Goal: Transaction & Acquisition: Book appointment/travel/reservation

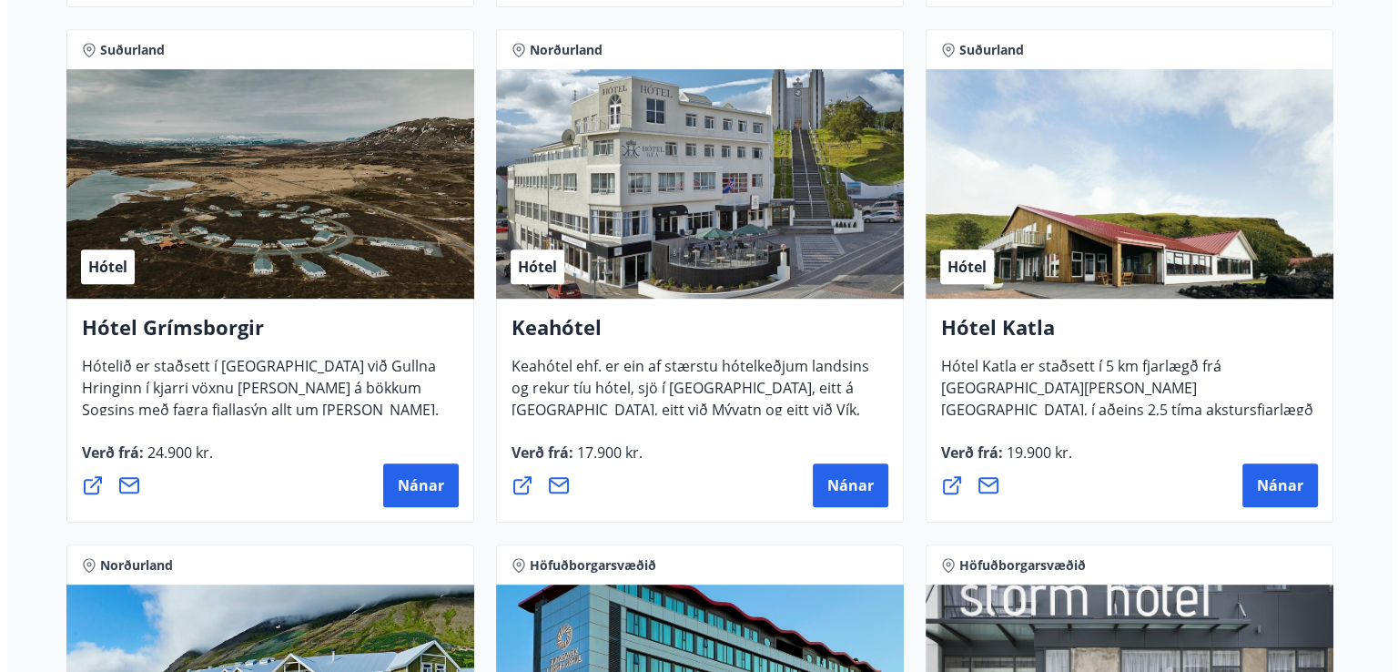
scroll to position [1430, 0]
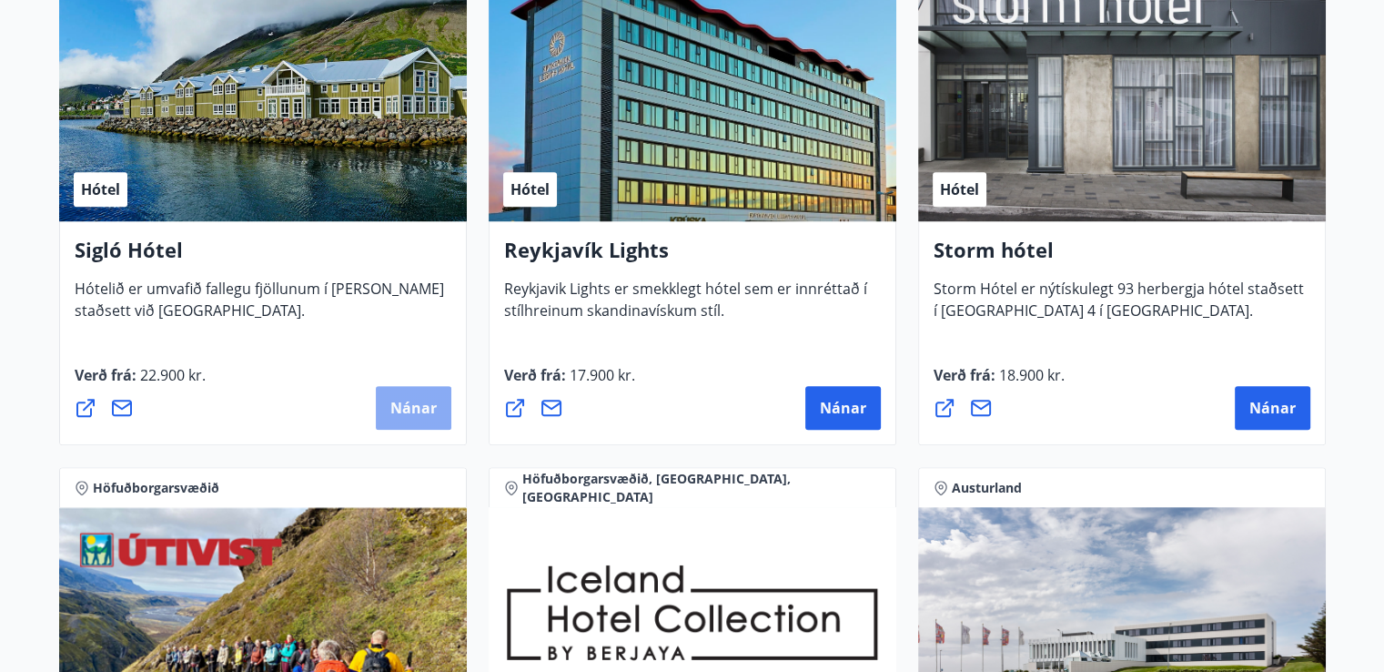
click at [413, 392] on button "Nánar" at bounding box center [414, 408] width 76 height 44
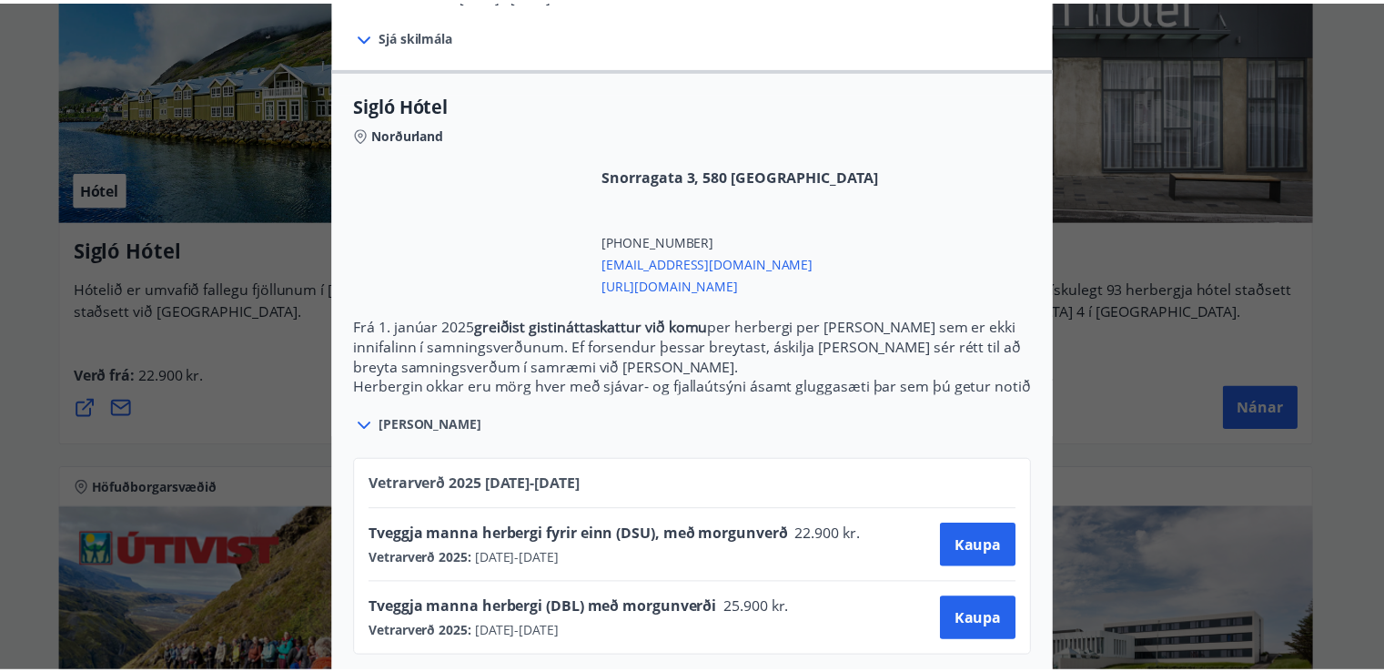
scroll to position [0, 0]
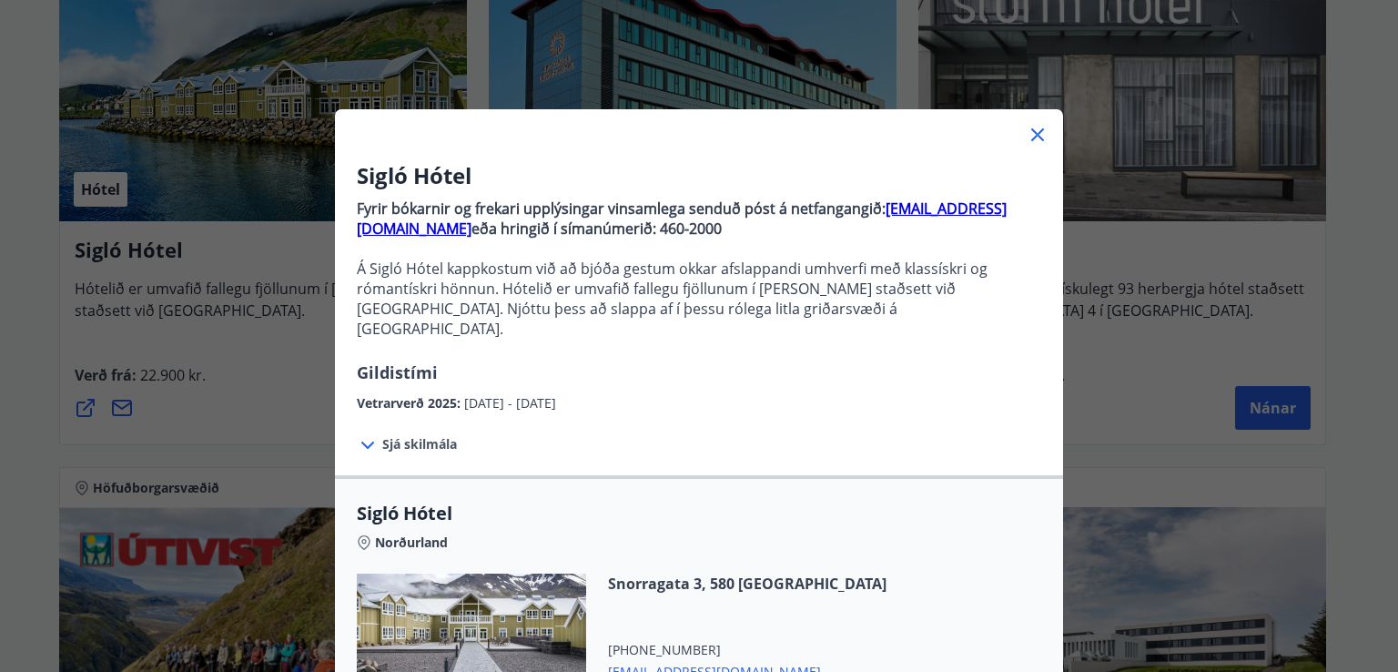
click at [863, 69] on div "Sigló Hótel Fyrir bókarnir og frekari upplýsingar vinsamlega senduð póst á netf…" at bounding box center [699, 336] width 1398 height 672
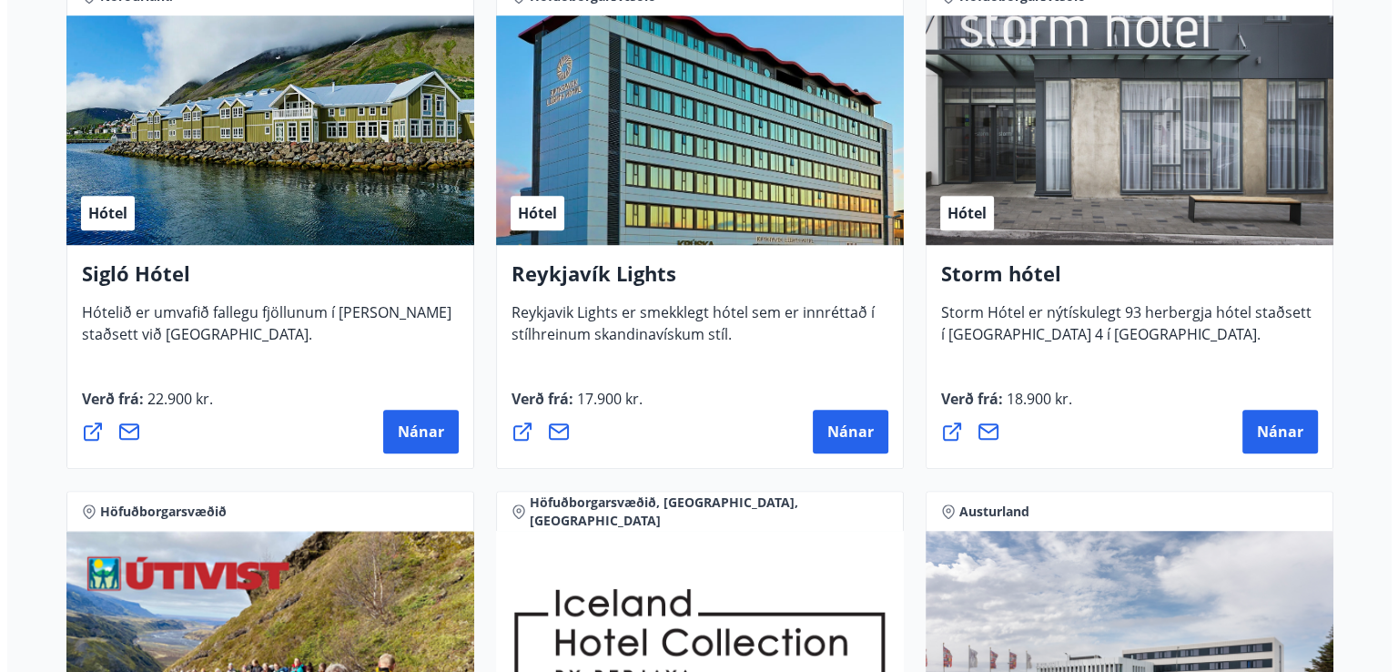
scroll to position [912, 0]
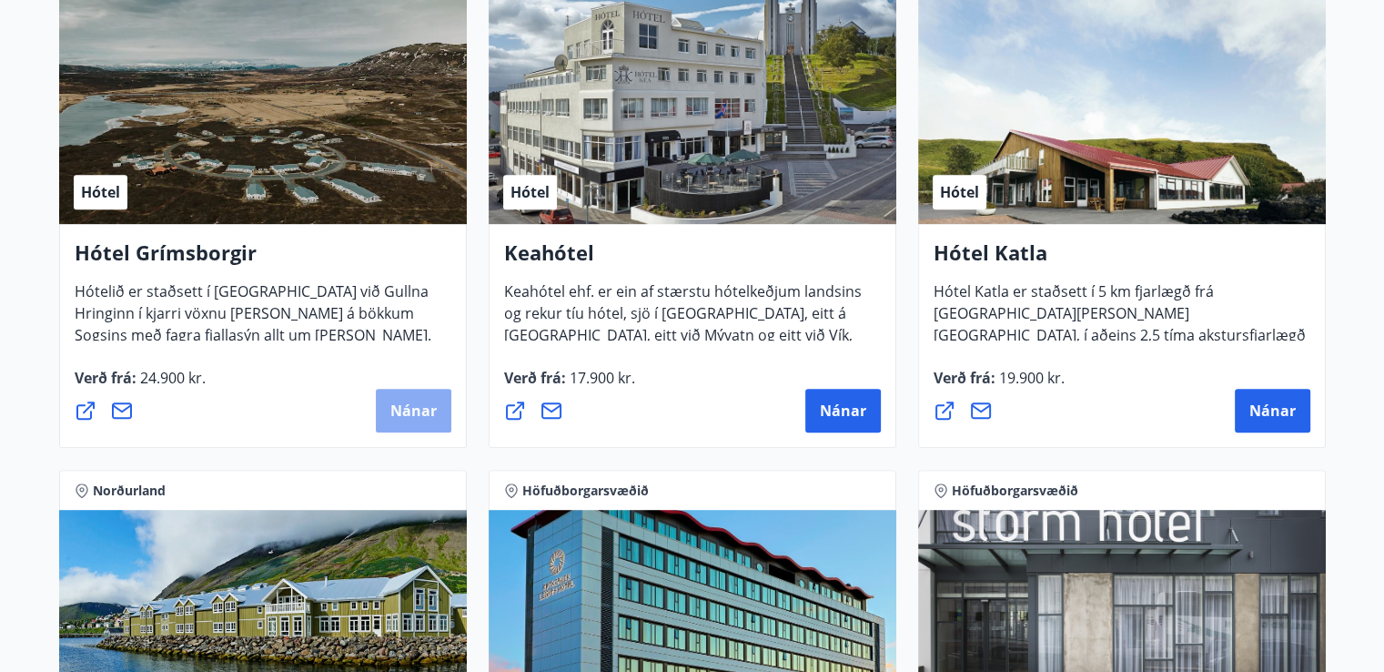
click at [410, 400] on span "Nánar" at bounding box center [413, 410] width 46 height 20
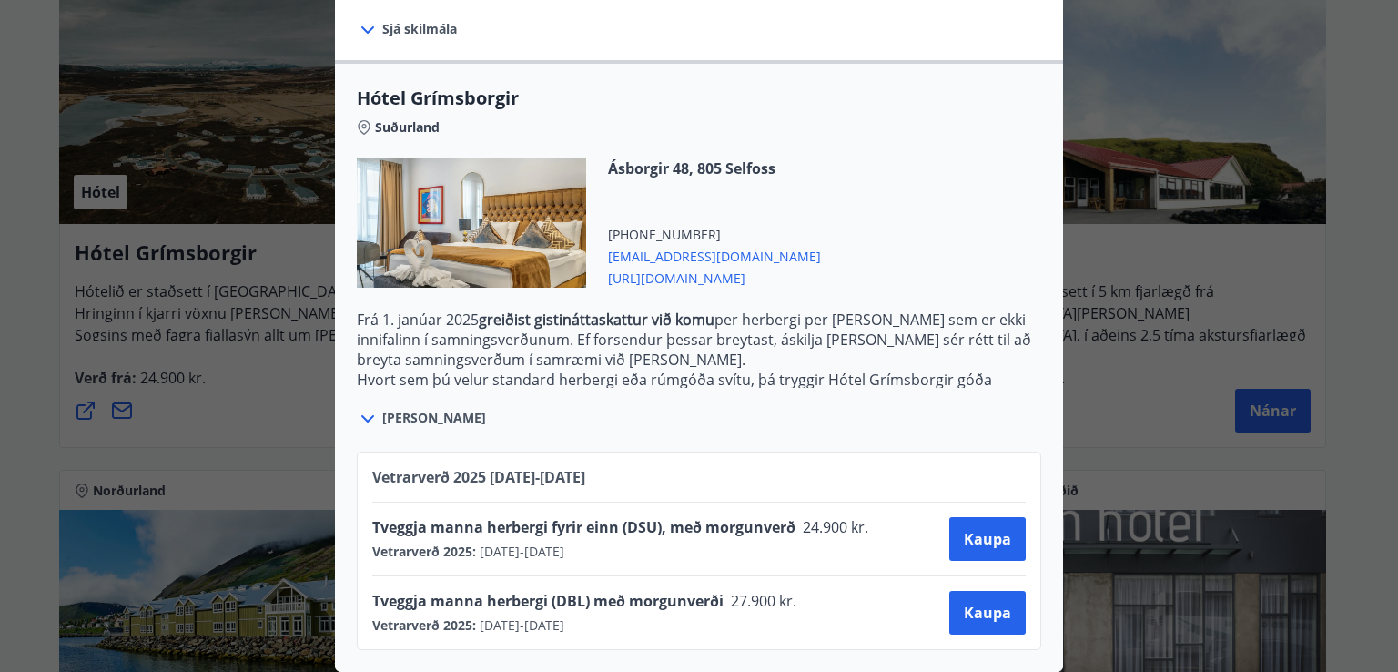
scroll to position [0, 0]
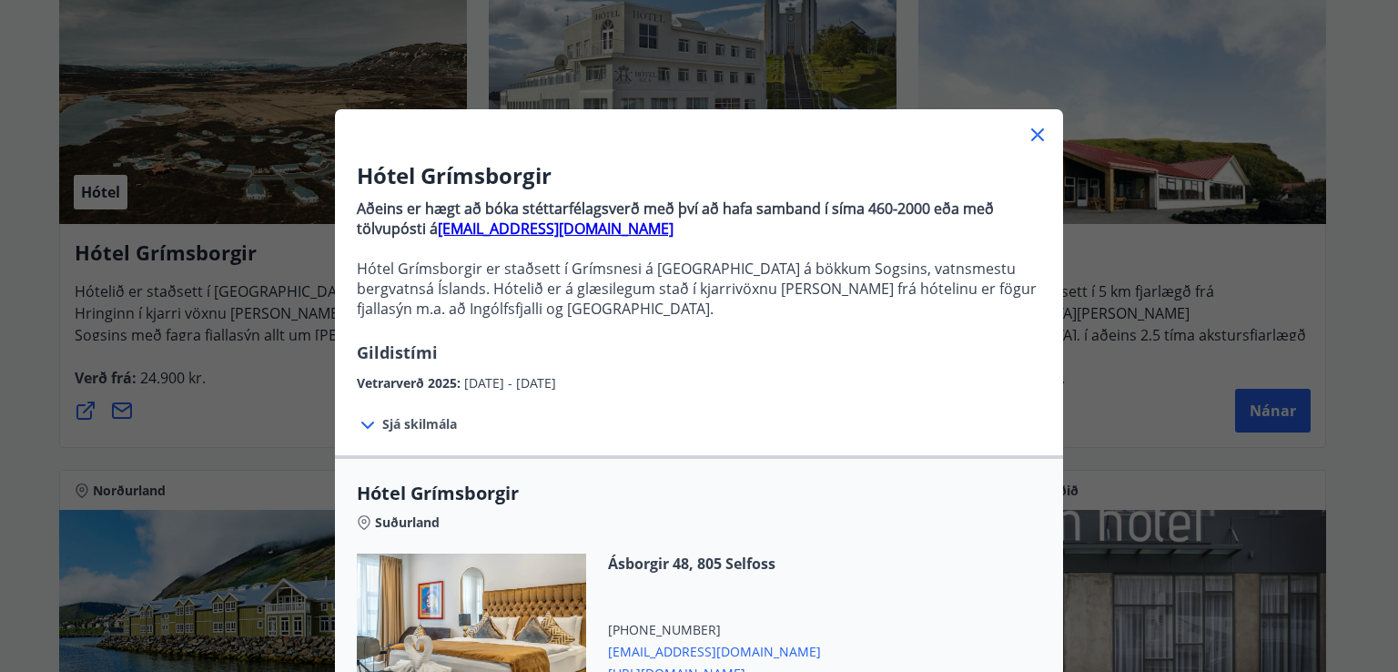
click at [1099, 423] on div "Hótel Grímsborgir Aðeins er hægt að bóka stéttarfélagsverð með því að hafa samb…" at bounding box center [699, 336] width 1398 height 672
click at [258, 380] on div "Hótel Grímsborgir Aðeins er hægt að bóka stéttarfélagsverð með því að hafa samb…" at bounding box center [699, 336] width 1398 height 672
click at [1036, 137] on icon at bounding box center [1038, 135] width 22 height 22
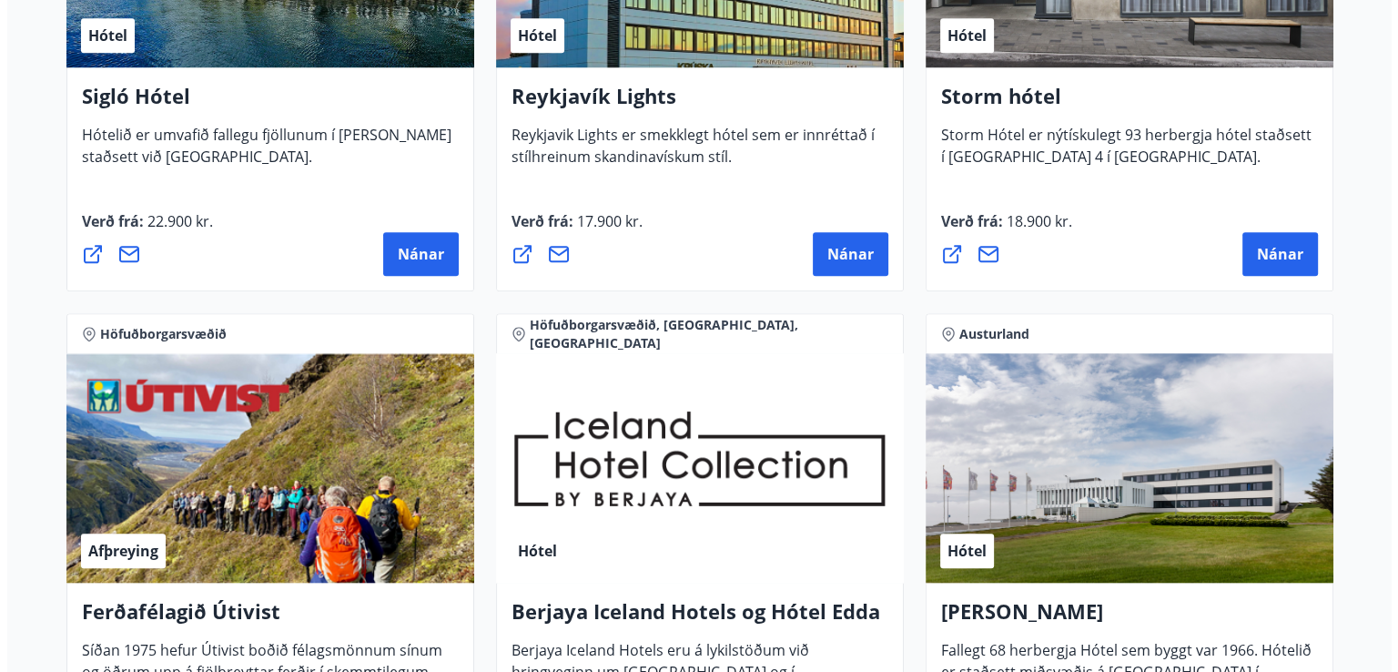
scroll to position [2254, 0]
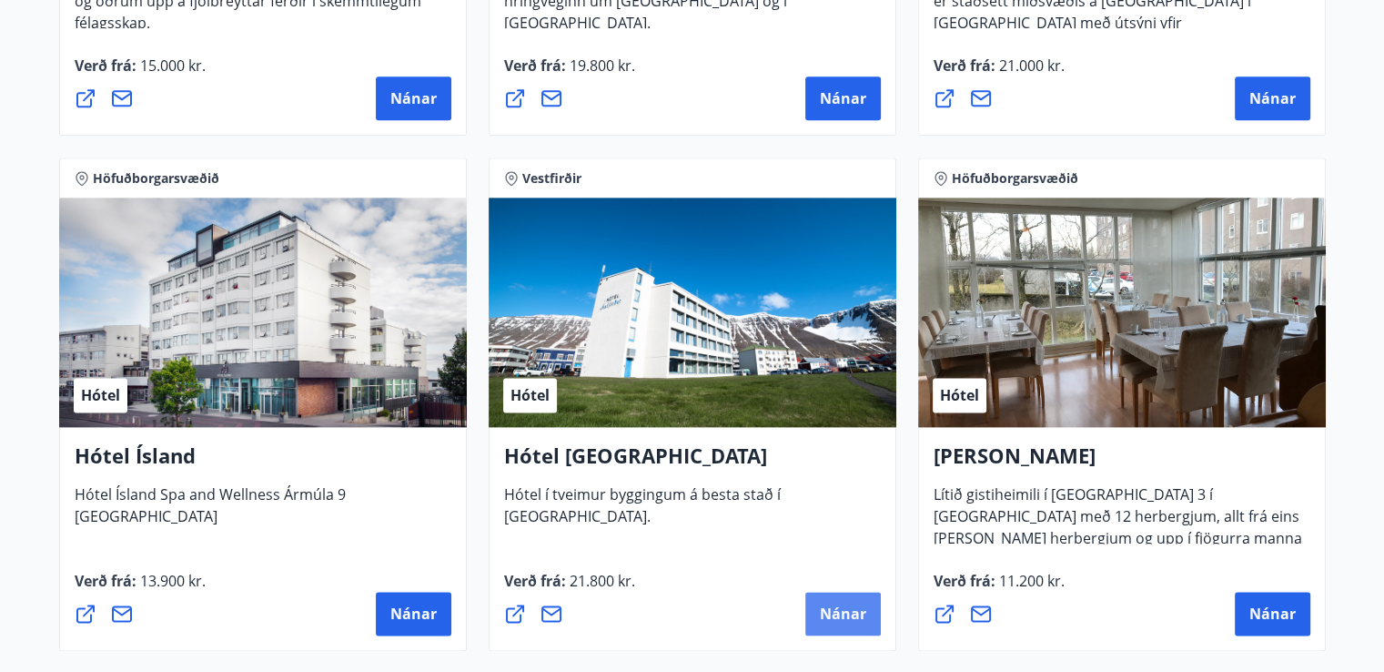
click at [832, 612] on span "Nánar" at bounding box center [843, 613] width 46 height 20
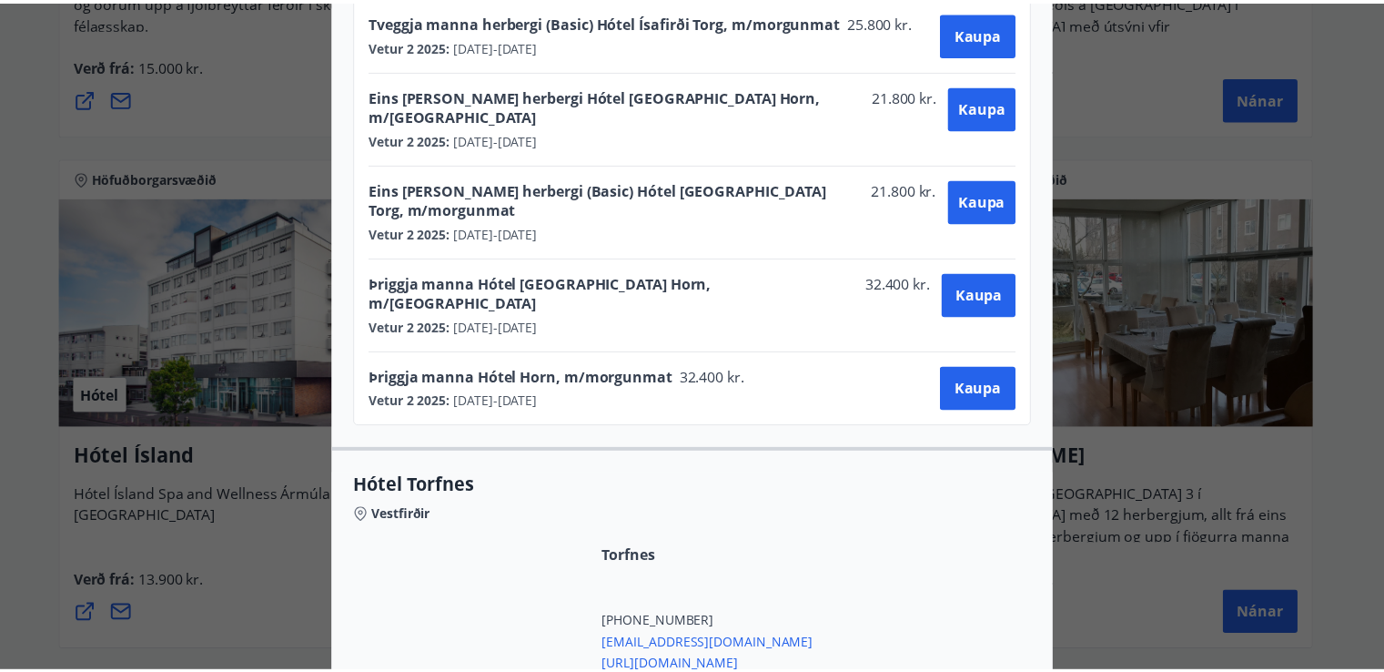
scroll to position [0, 0]
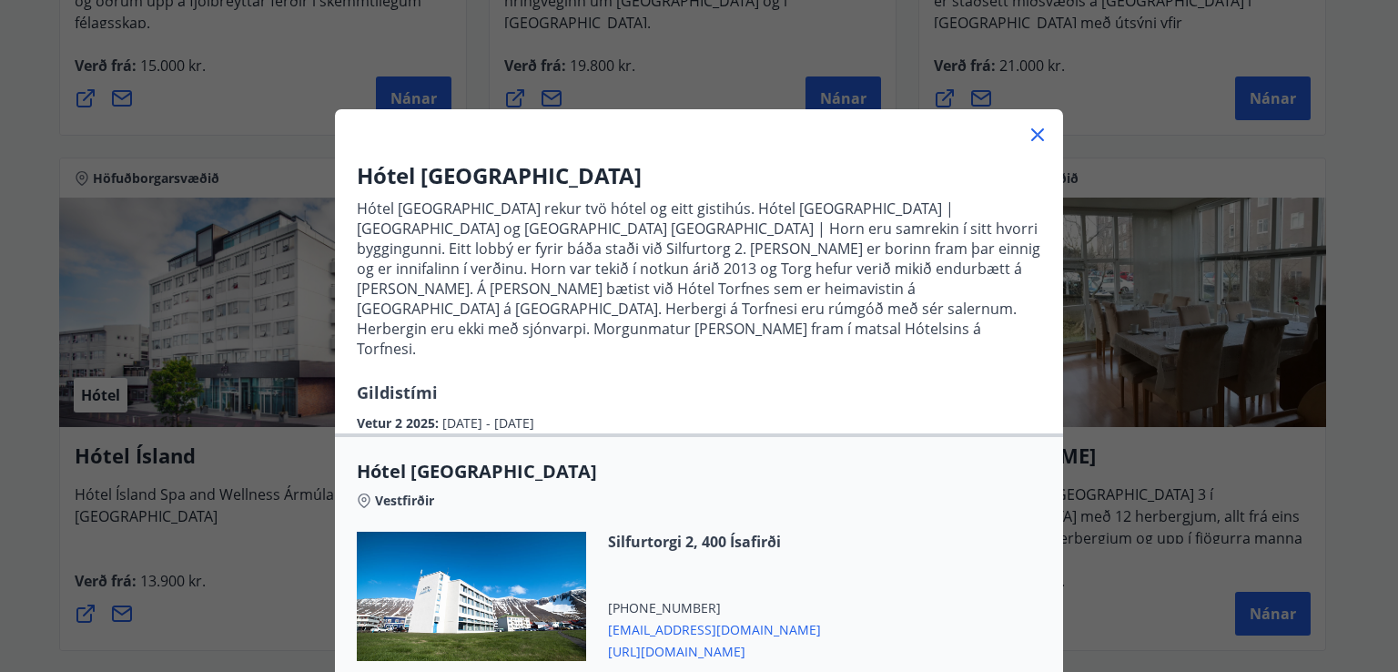
click at [1037, 134] on icon at bounding box center [1038, 135] width 22 height 22
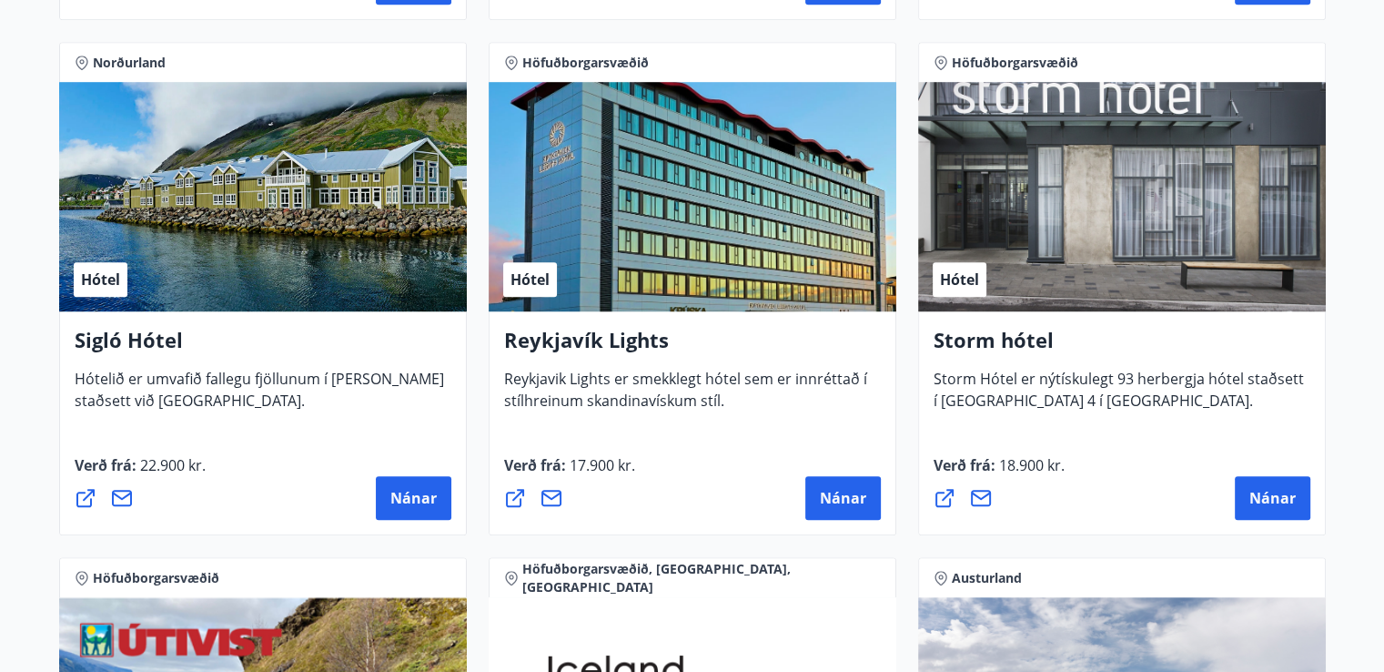
scroll to position [1144, 0]
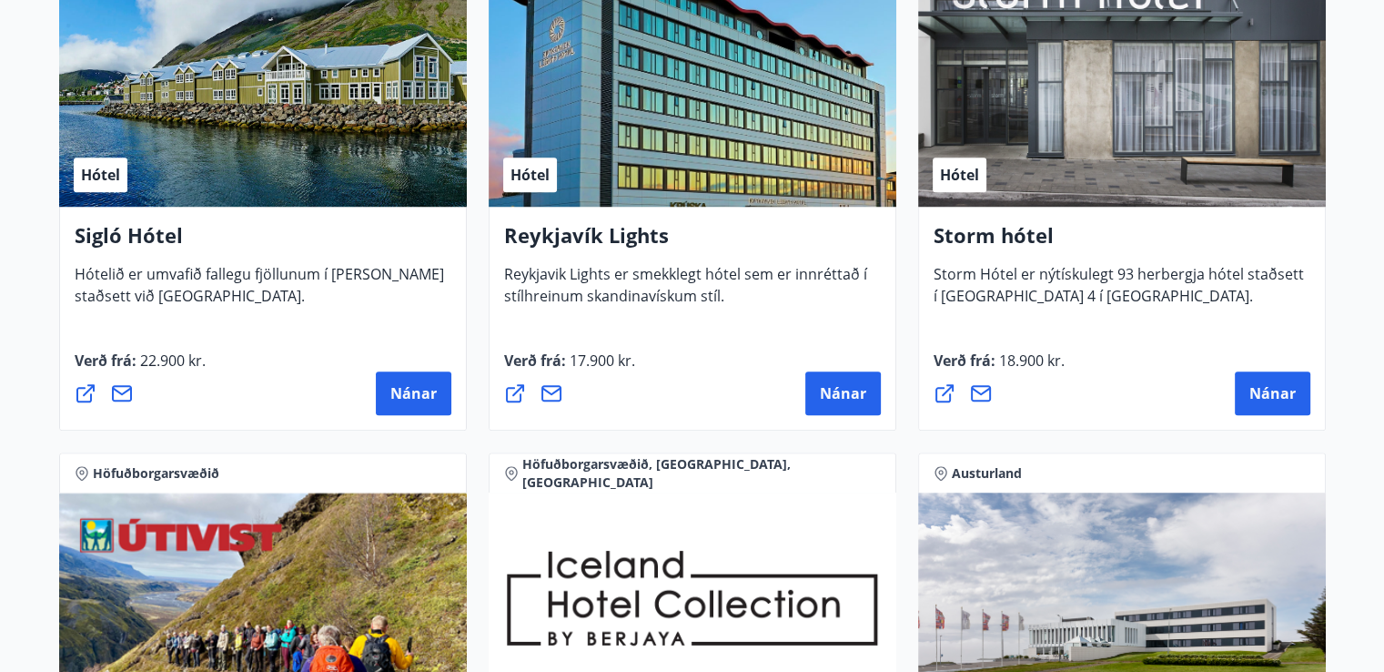
click at [289, 521] on div "Afþreying" at bounding box center [263, 606] width 408 height 229
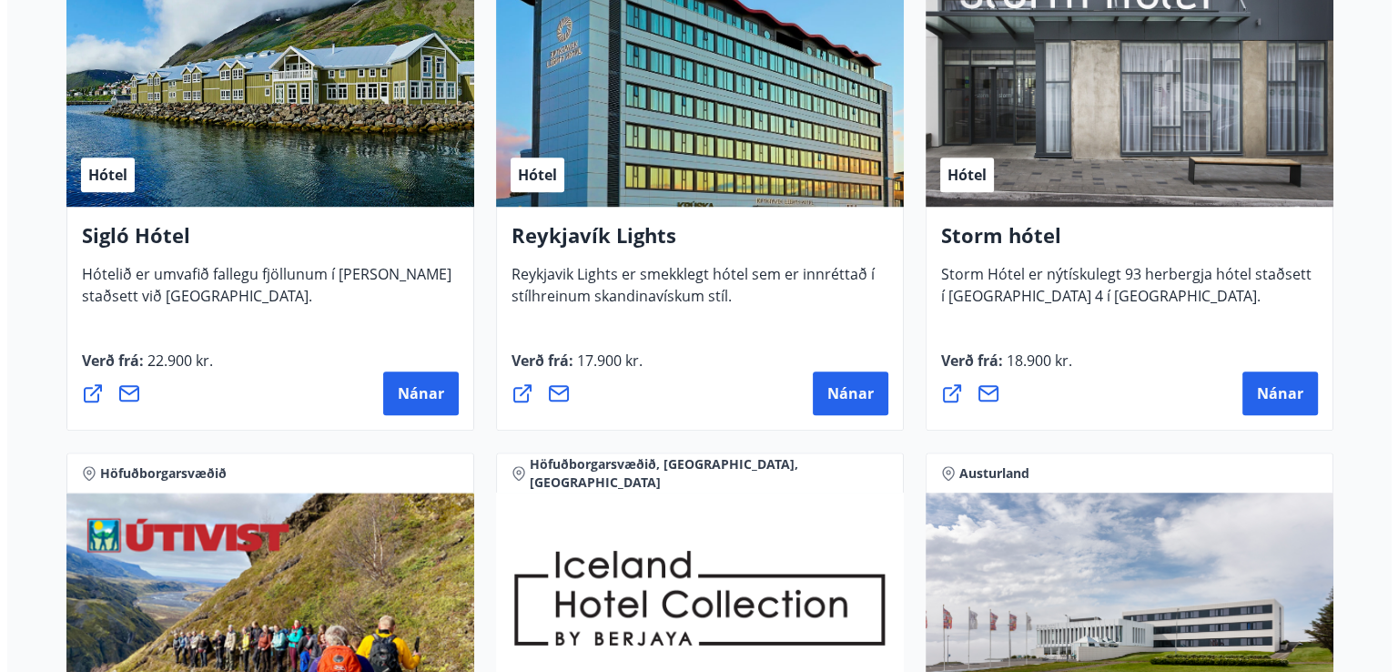
scroll to position [2115, 0]
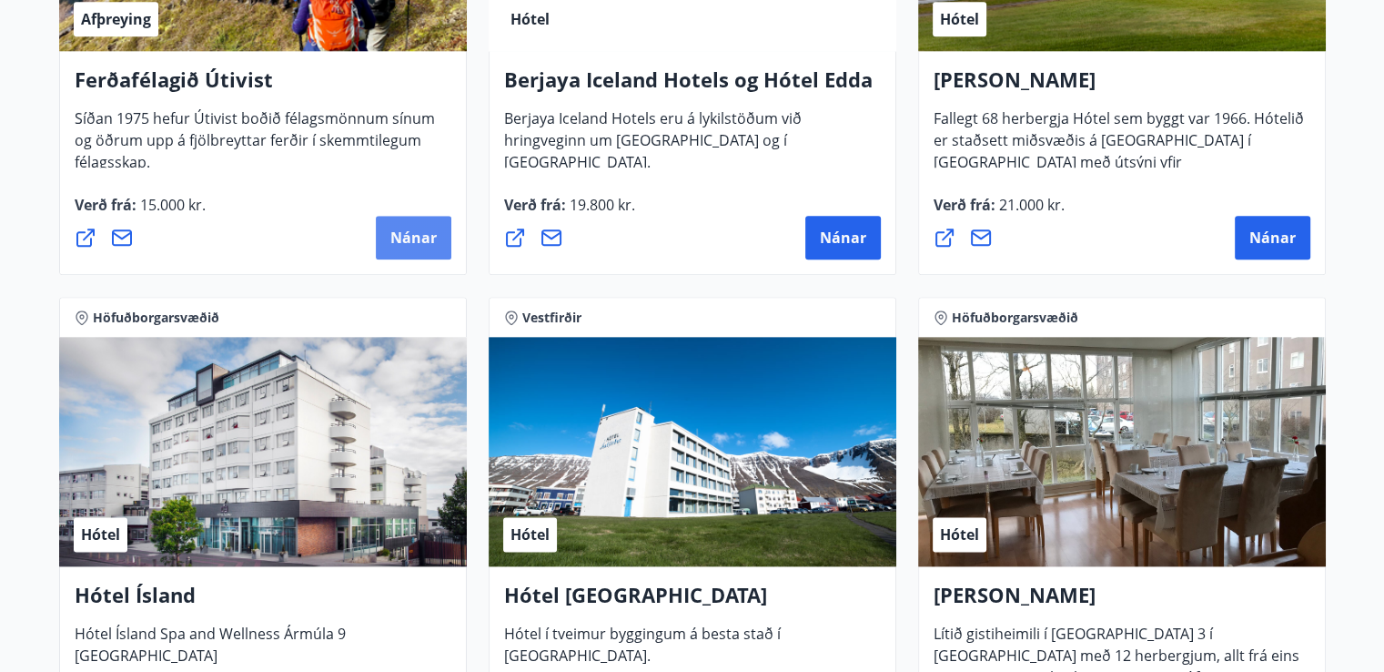
click at [430, 239] on span "Nánar" at bounding box center [413, 238] width 46 height 20
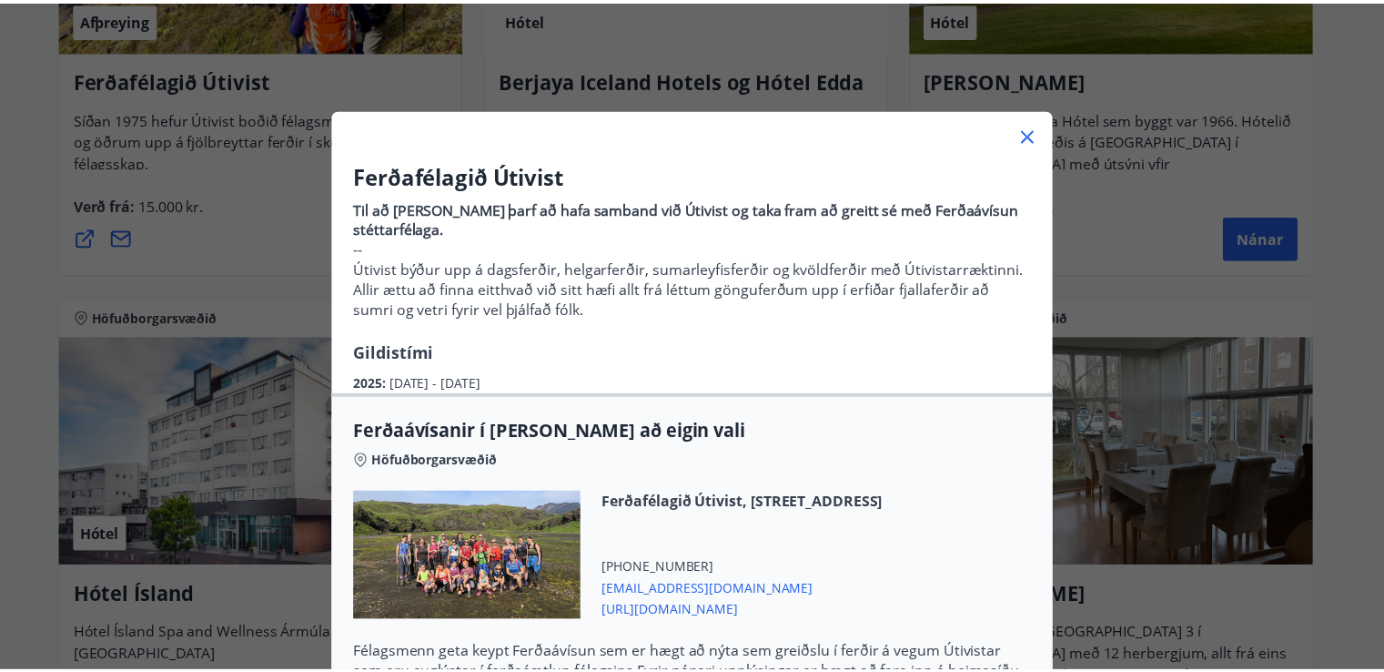
scroll to position [433, 0]
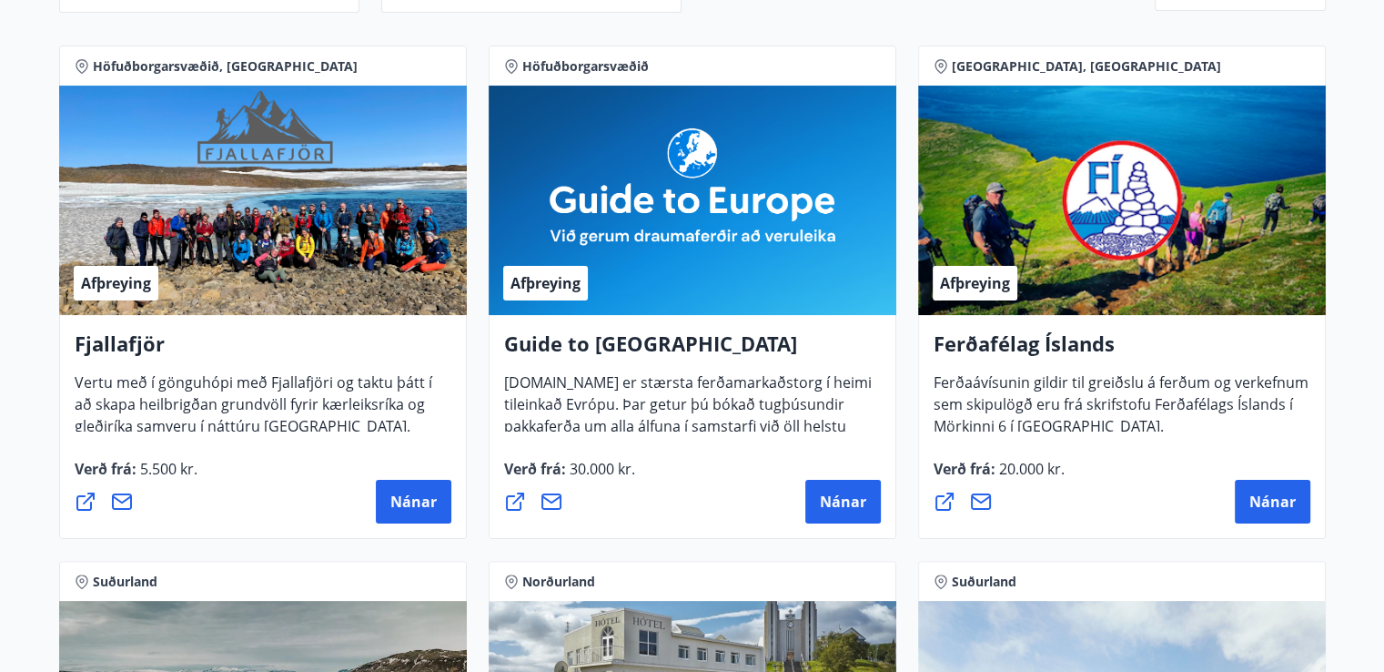
scroll to position [0, 0]
